Goal: Entertainment & Leisure: Consume media (video, audio)

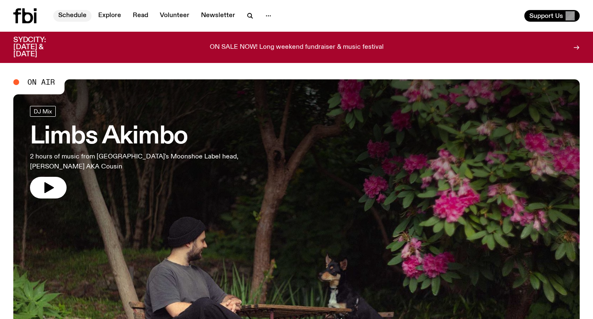
click at [75, 17] on link "Schedule" at bounding box center [72, 16] width 38 height 12
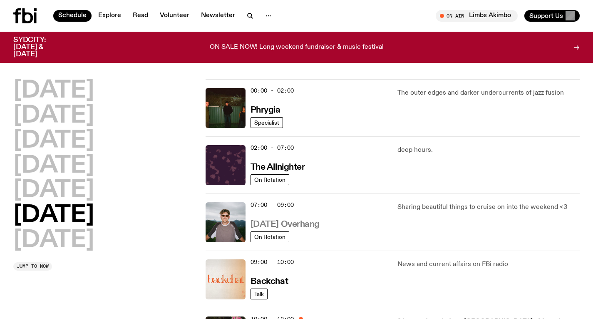
click at [293, 223] on h3 "[DATE] Overhang" at bounding box center [285, 224] width 69 height 9
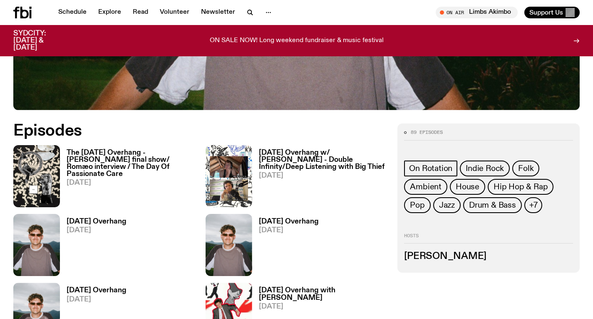
scroll to position [328, 0]
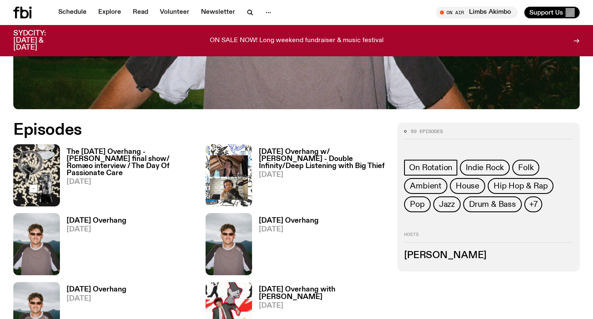
click at [157, 151] on h3 "The [DATE] Overhang - [PERSON_NAME] final show/ Romæo interview / The Day Of Pa…" at bounding box center [131, 162] width 129 height 28
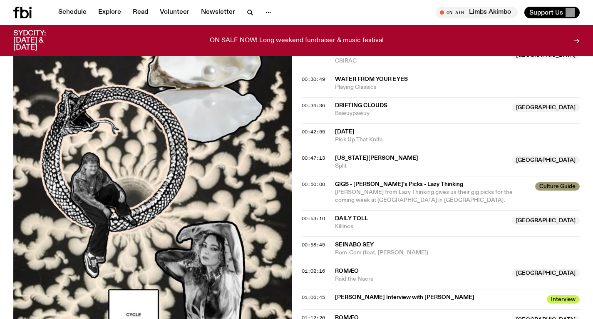
scroll to position [392, 0]
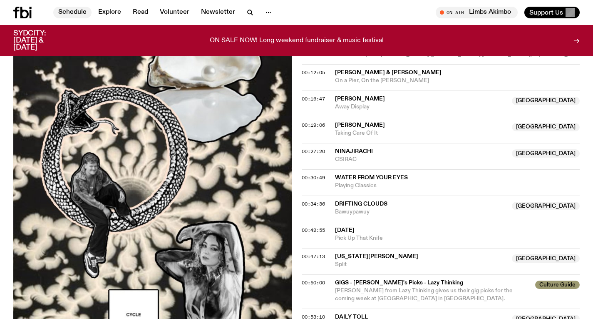
click at [72, 10] on link "Schedule" at bounding box center [72, 13] width 38 height 12
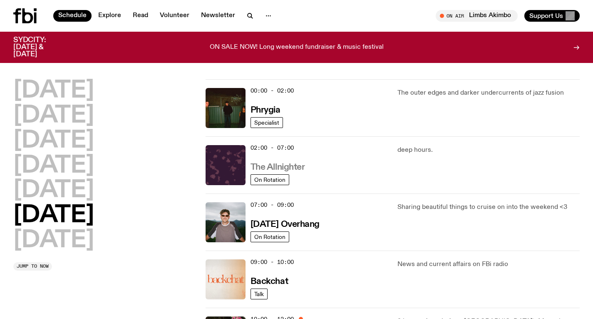
click at [277, 172] on h3 "The Allnighter" at bounding box center [278, 167] width 55 height 9
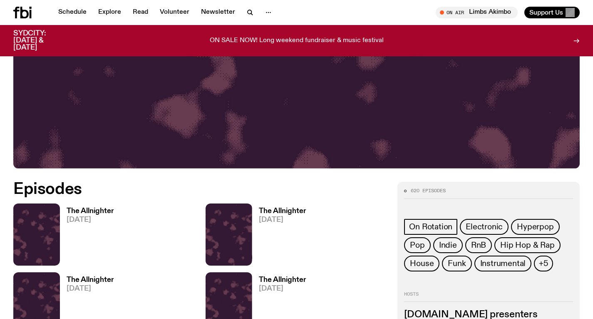
scroll to position [279, 0]
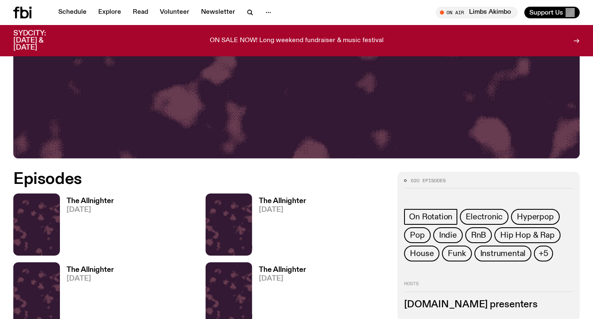
click at [109, 199] on h3 "The Allnighter" at bounding box center [90, 200] width 47 height 7
